Goal: Navigation & Orientation: Find specific page/section

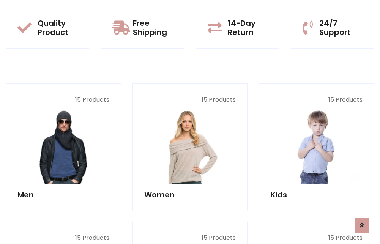
scroll to position [658, 0]
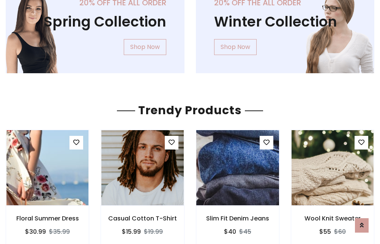
click at [237, 168] on img at bounding box center [237, 168] width 99 height 182
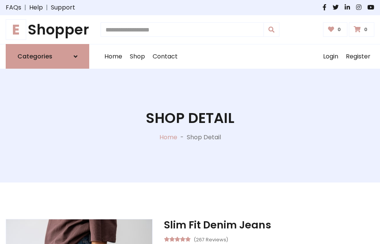
click at [47, 30] on h1 "E Shopper" at bounding box center [48, 29] width 84 height 17
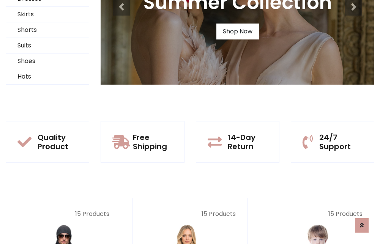
scroll to position [73, 0]
